Goal: Task Accomplishment & Management: Complete application form

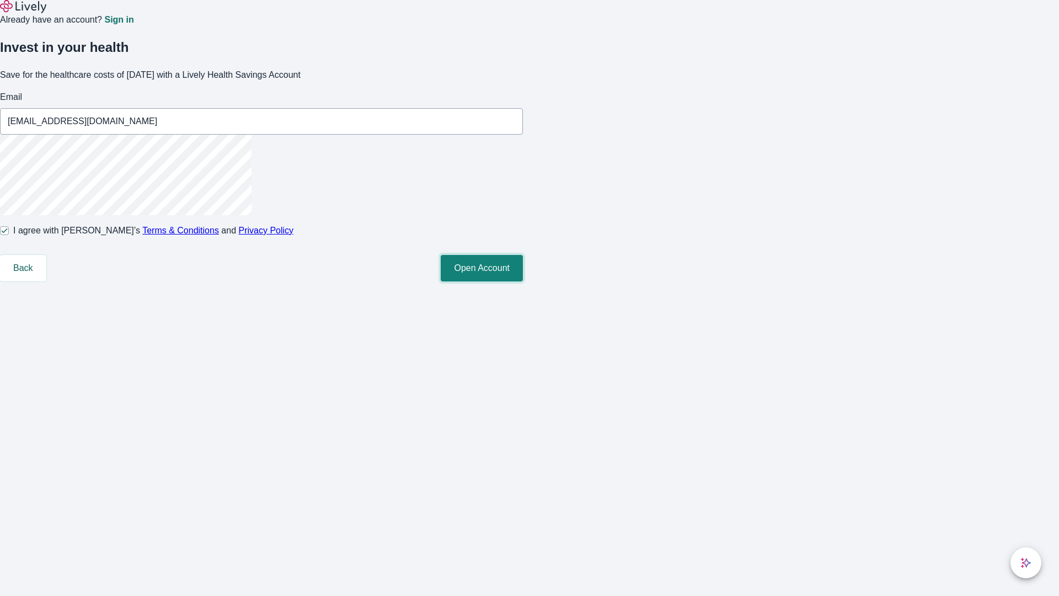
click at [523, 281] on button "Open Account" at bounding box center [482, 268] width 82 height 26
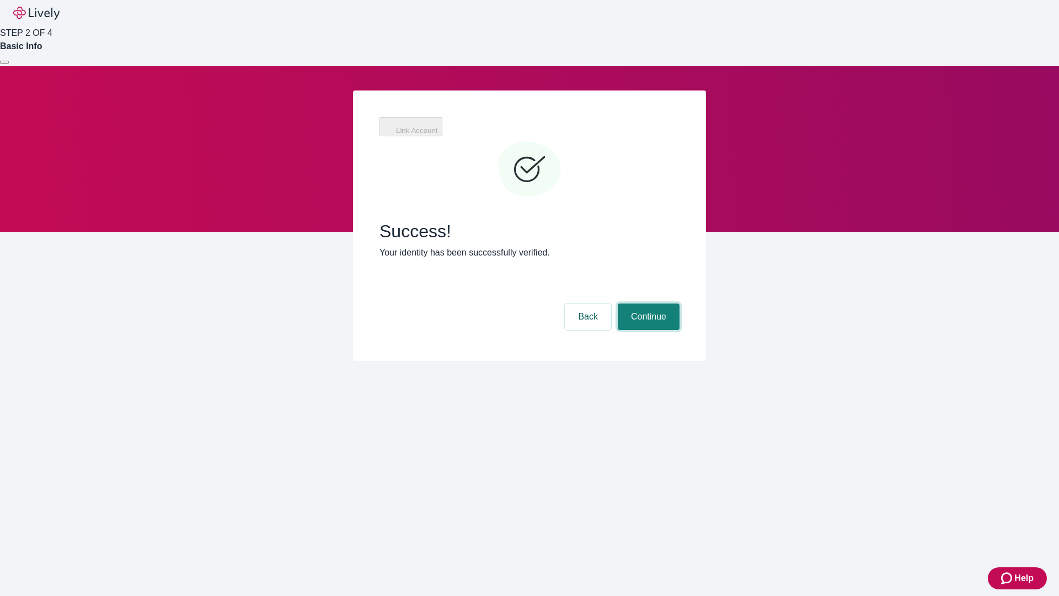
click at [647, 303] on button "Continue" at bounding box center [649, 316] width 62 height 26
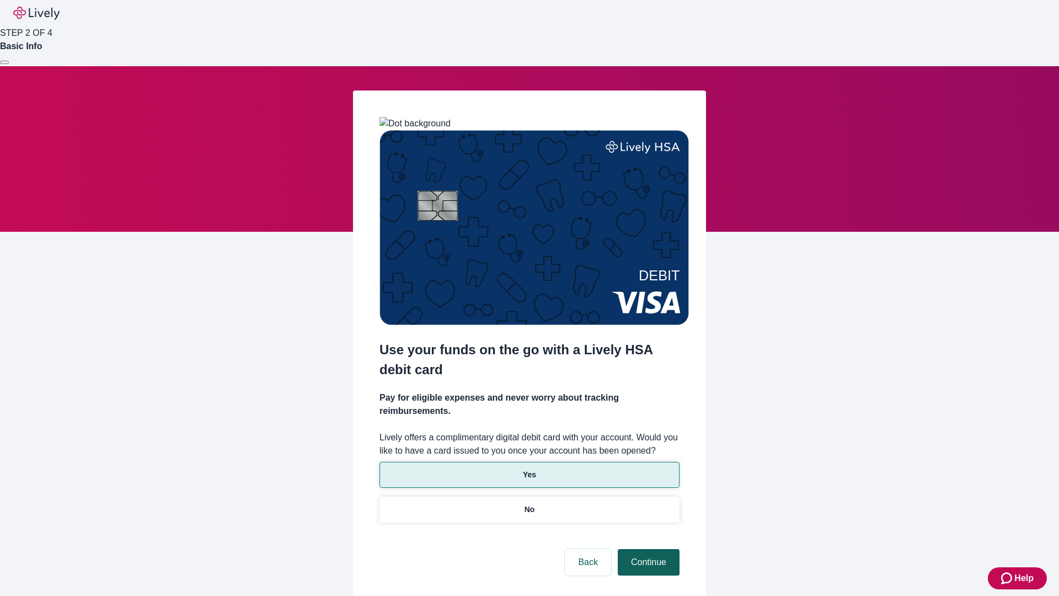
click at [529, 469] on p "Yes" at bounding box center [529, 475] width 13 height 12
click at [647, 549] on button "Continue" at bounding box center [649, 562] width 62 height 26
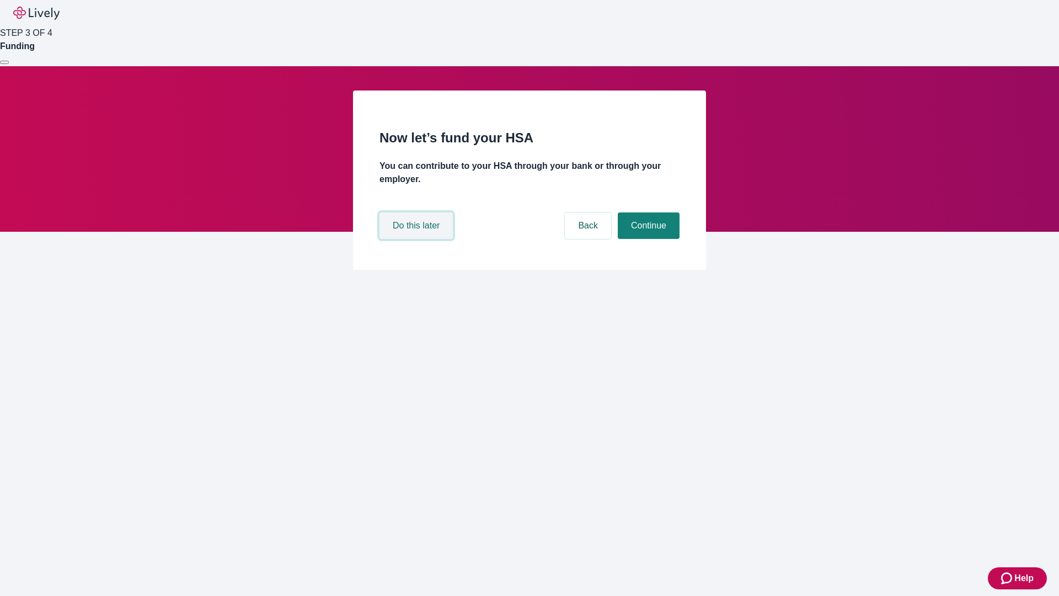
click at [418, 239] on button "Do this later" at bounding box center [415, 225] width 73 height 26
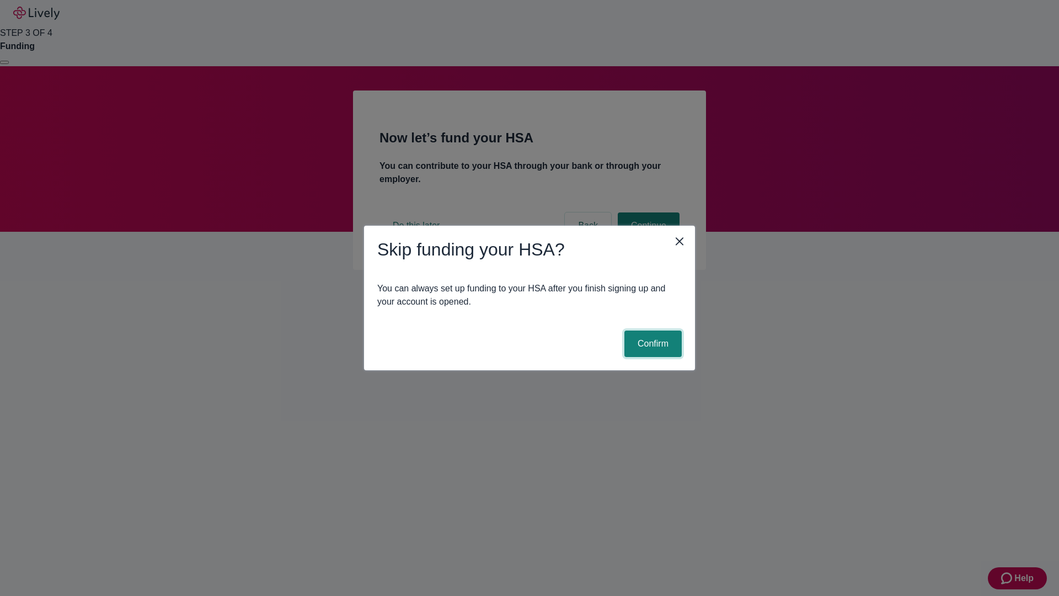
click at [651, 344] on button "Confirm" at bounding box center [652, 343] width 57 height 26
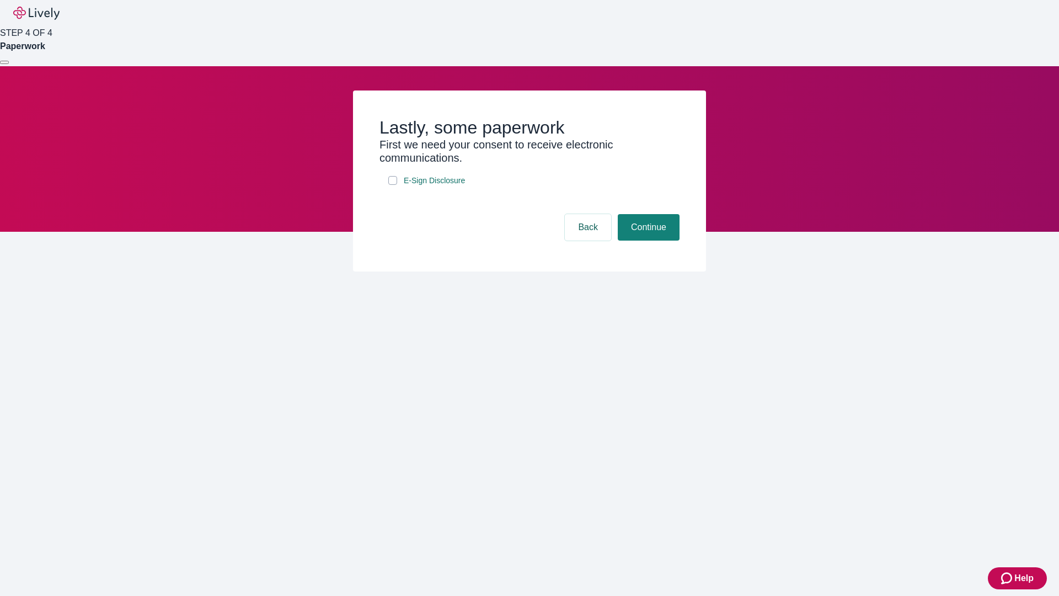
click at [393, 185] on input "E-Sign Disclosure" at bounding box center [392, 180] width 9 height 9
checkbox input "true"
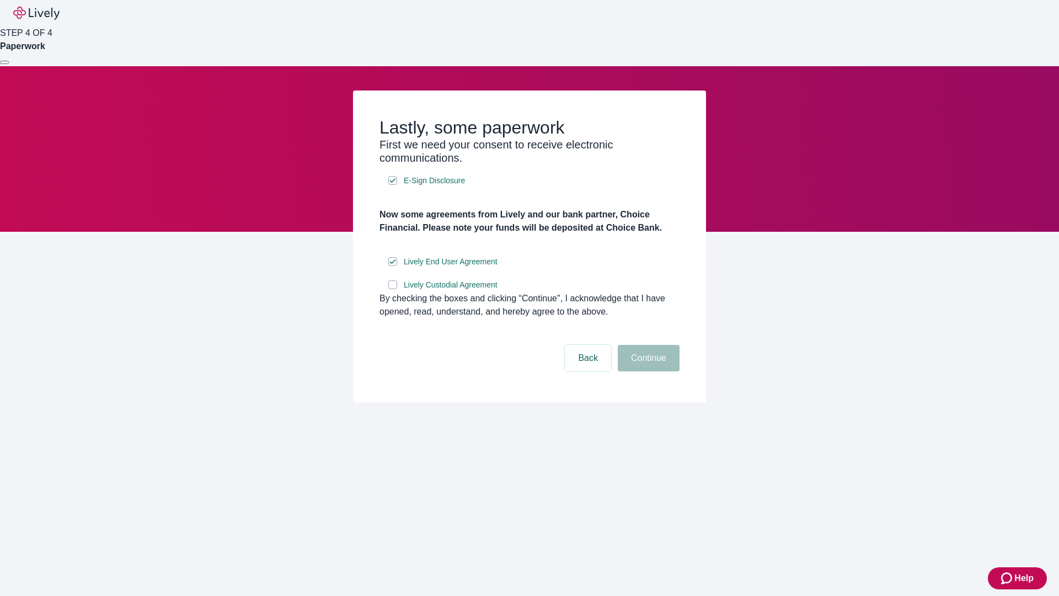
click at [393, 289] on input "Lively Custodial Agreement" at bounding box center [392, 284] width 9 height 9
checkbox input "true"
click at [647, 371] on button "Continue" at bounding box center [649, 358] width 62 height 26
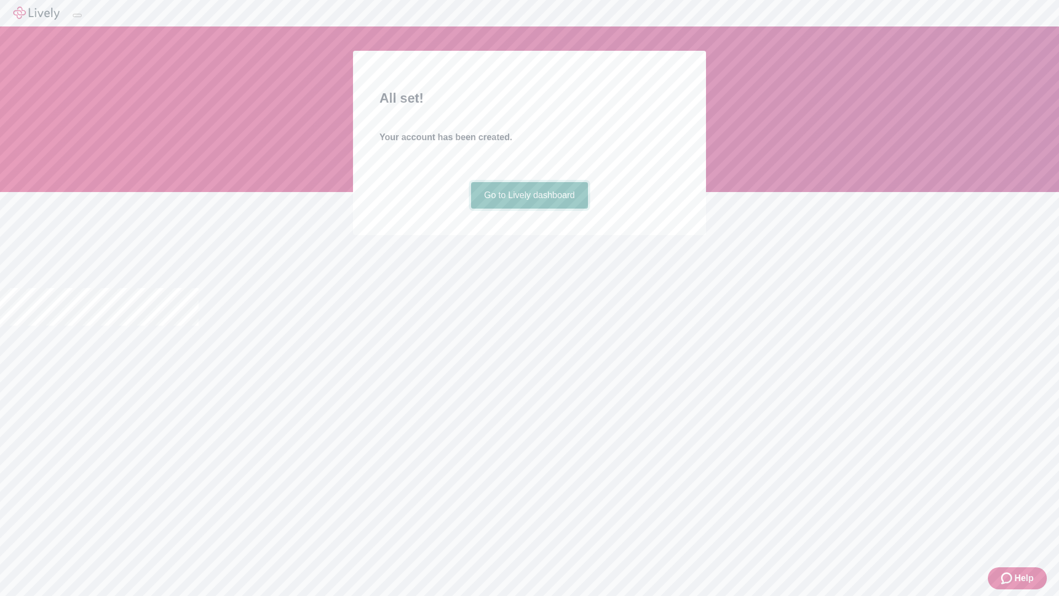
click at [529, 208] on link "Go to Lively dashboard" at bounding box center [529, 195] width 117 height 26
